Goal: Task Accomplishment & Management: Manage account settings

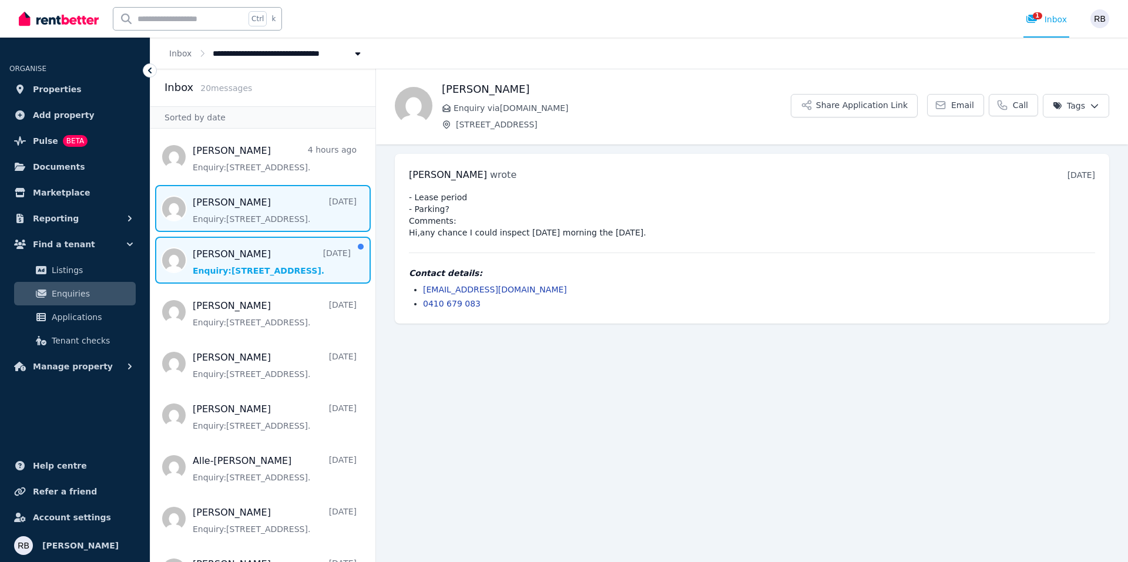
click at [268, 267] on span "Message list" at bounding box center [262, 260] width 225 height 47
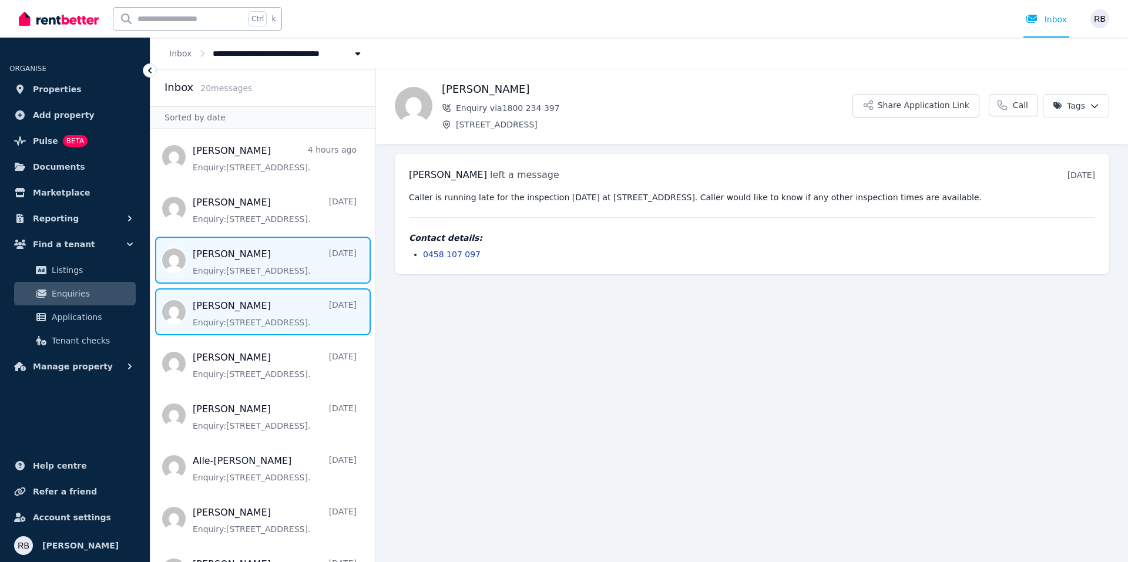
click at [261, 305] on span "Message list" at bounding box center [262, 311] width 225 height 47
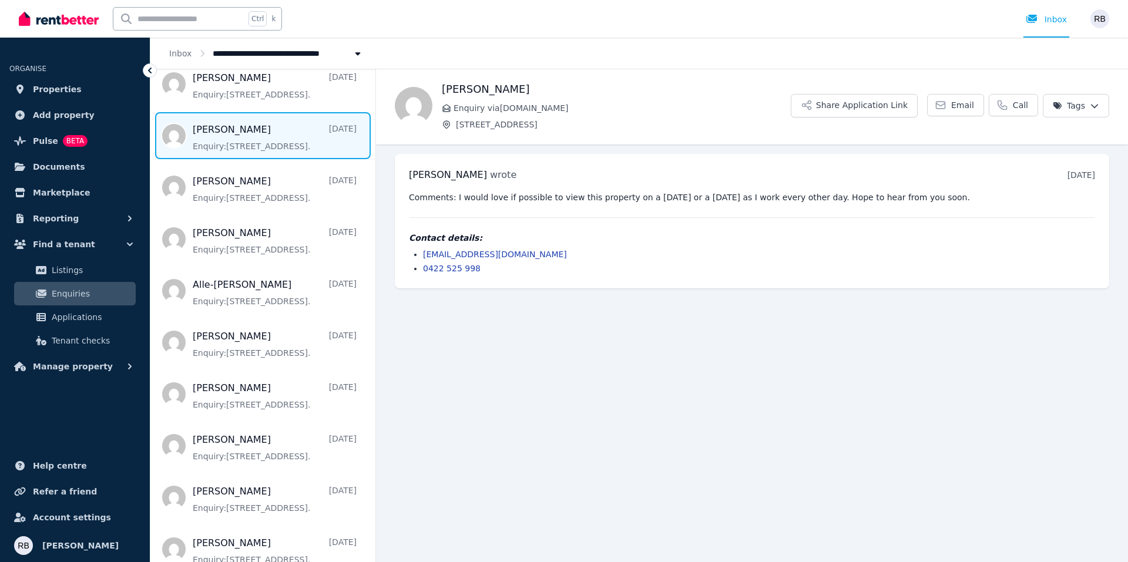
scroll to position [117, 0]
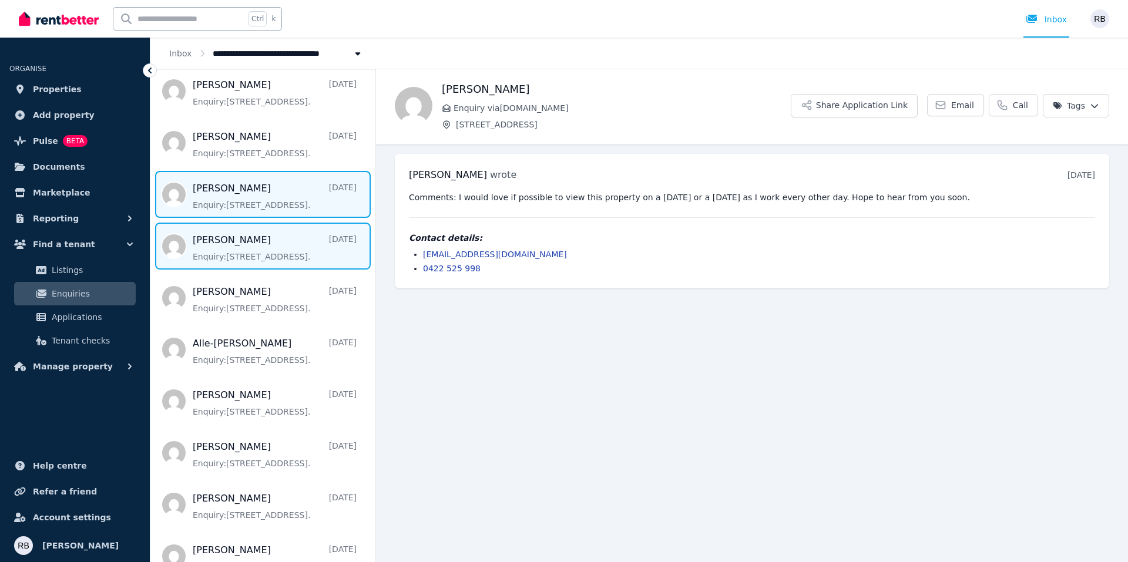
click at [271, 249] on span "Message list" at bounding box center [262, 246] width 225 height 47
